Goal: Information Seeking & Learning: Learn about a topic

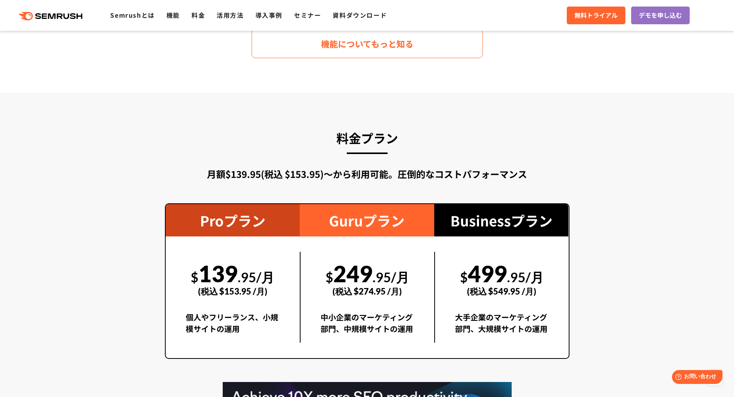
scroll to position [1310, 0]
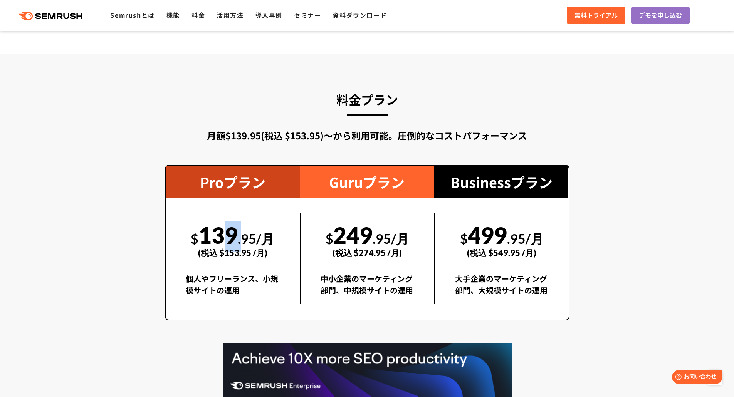
drag, startPoint x: 215, startPoint y: 235, endPoint x: 259, endPoint y: 235, distance: 43.9
click at [258, 235] on div "$ 139 .95/月 (税込 $153.95 /月)" at bounding box center [233, 240] width 94 height 53
click at [259, 235] on span ".95/月" at bounding box center [256, 239] width 37 height 16
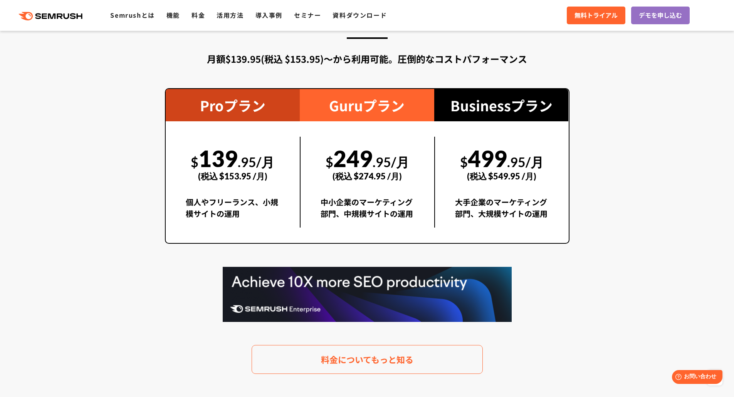
scroll to position [1426, 0]
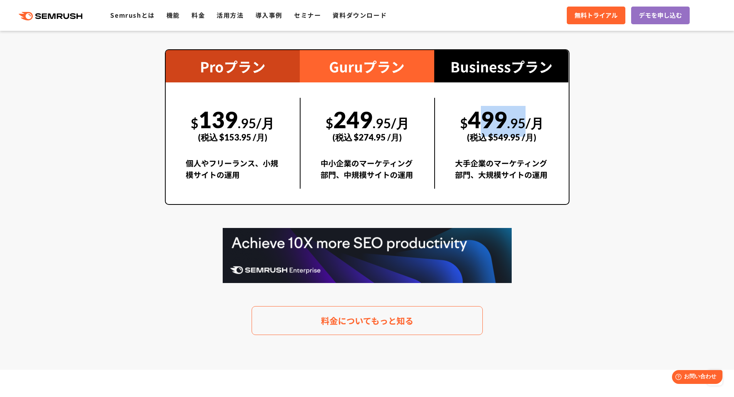
drag, startPoint x: 474, startPoint y: 119, endPoint x: 526, endPoint y: 120, distance: 52.0
click at [526, 120] on div "$ 499 .95/月 (税込 $549.95 /月)" at bounding box center [502, 124] width 94 height 53
copy div "499 .95"
click at [516, 125] on div "(税込 $549.95 /月)" at bounding box center [502, 137] width 94 height 27
drag, startPoint x: 519, startPoint y: 137, endPoint x: 496, endPoint y: 138, distance: 23.2
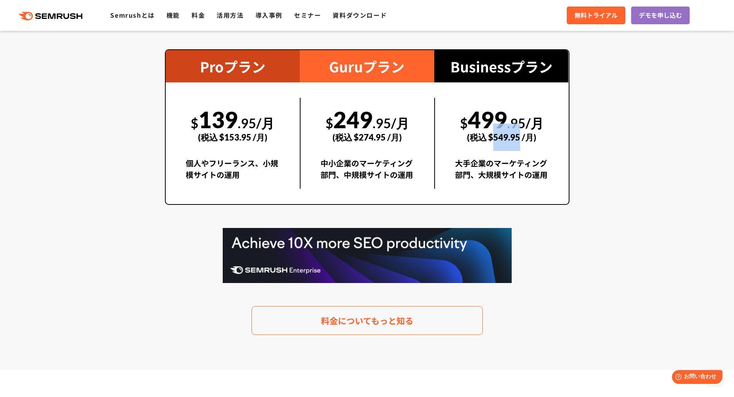
click at [496, 138] on div "(税込 $549.95 /月)" at bounding box center [502, 137] width 94 height 27
copy div "549.95"
click at [513, 118] on span ".95/月" at bounding box center [525, 123] width 37 height 16
drag, startPoint x: 472, startPoint y: 120, endPoint x: 525, endPoint y: 121, distance: 53.6
click at [526, 121] on div "$ 499 .95/月 (税込 $549.95 /月)" at bounding box center [502, 124] width 94 height 53
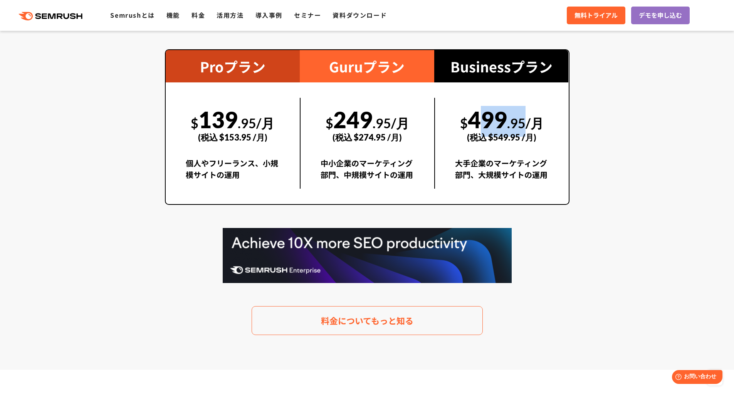
copy div "499 .95"
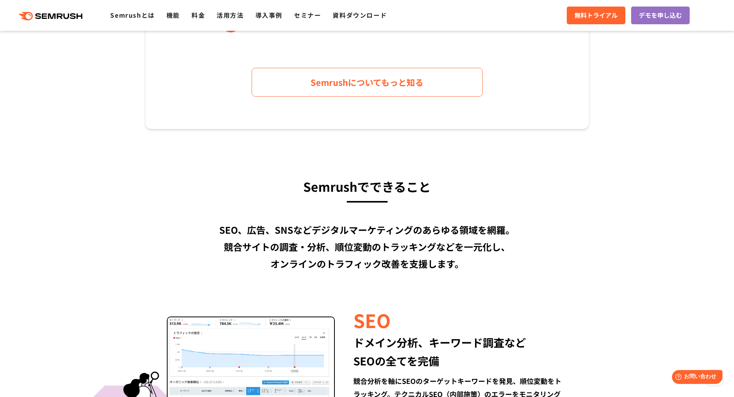
scroll to position [462, 0]
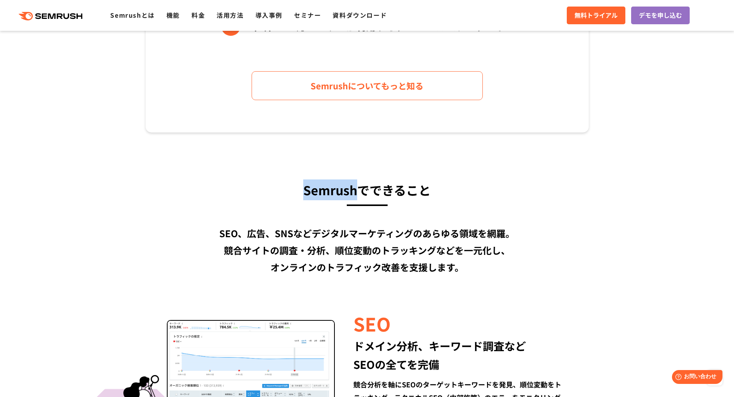
drag, startPoint x: 300, startPoint y: 191, endPoint x: 355, endPoint y: 187, distance: 54.9
click at [356, 189] on h3 "Semrushでできること" at bounding box center [367, 190] width 443 height 21
copy h3 "Semrush"
